Goal: Transaction & Acquisition: Purchase product/service

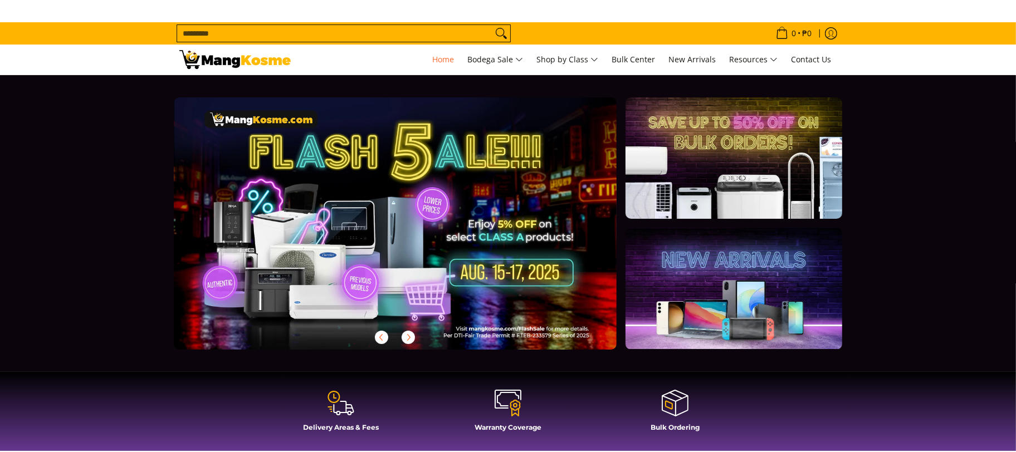
click at [291, 35] on input "Search..." at bounding box center [334, 33] width 315 height 17
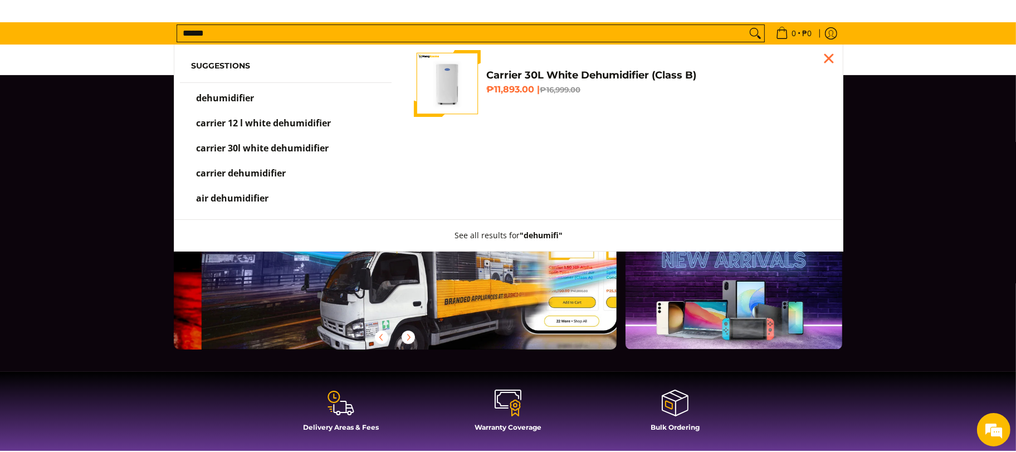
scroll to position [0, 443]
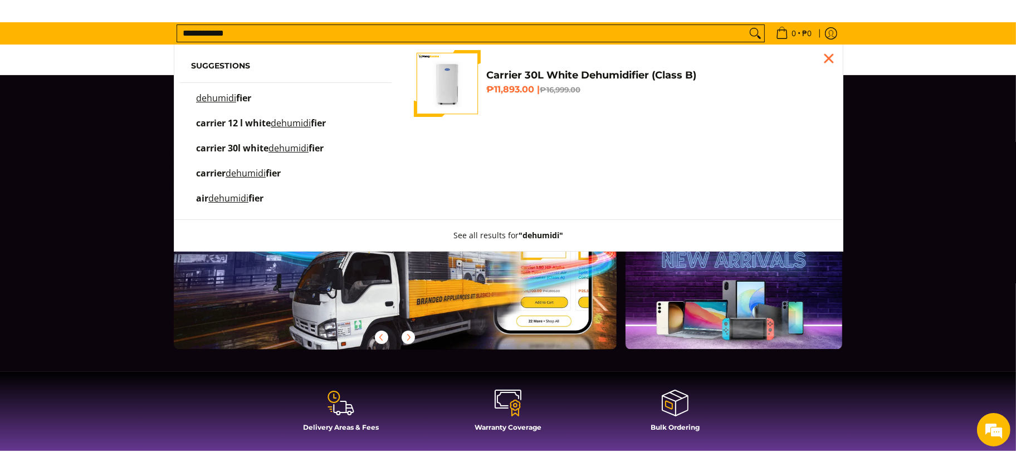
type input "**********"
click at [747, 25] on button "Search" at bounding box center [756, 33] width 18 height 17
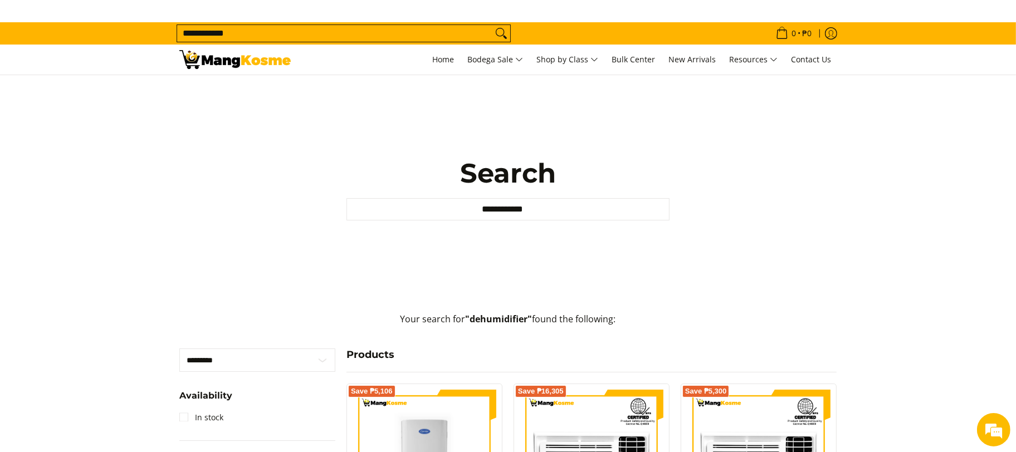
click at [205, 62] on img at bounding box center [234, 59] width 111 height 19
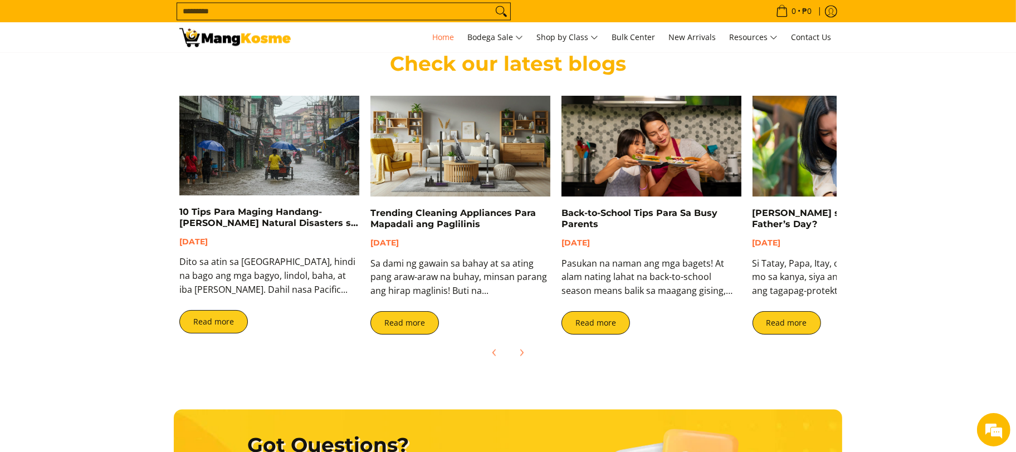
scroll to position [0, 443]
